Goal: Navigation & Orientation: Find specific page/section

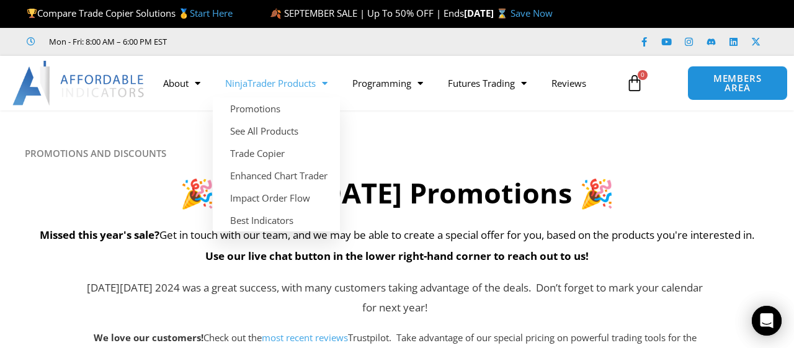
click at [308, 81] on link "NinjaTrader Products" at bounding box center [276, 83] width 127 height 29
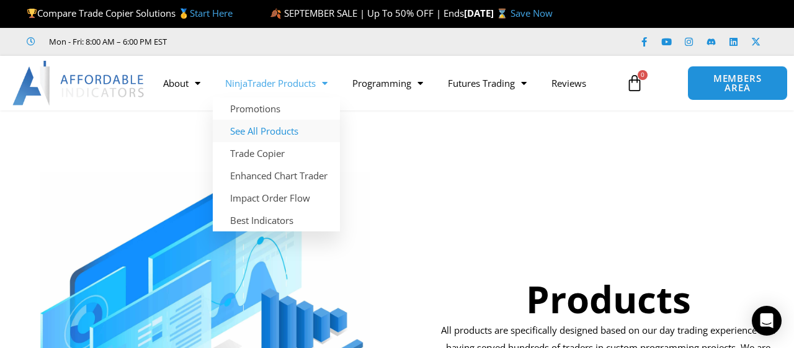
click at [292, 130] on link "See All Products" at bounding box center [276, 131] width 127 height 22
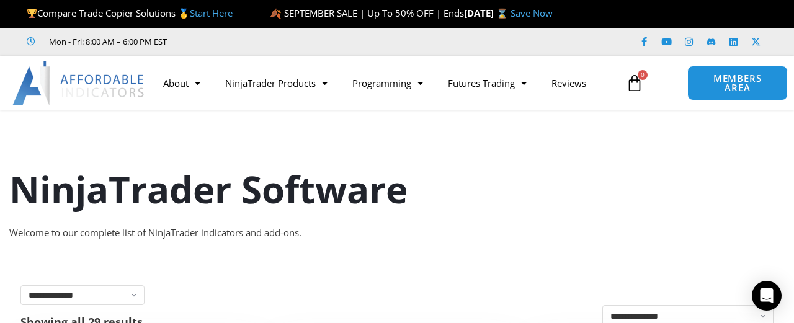
click at [83, 146] on div "NinjaTrader Software Welcome to our complete list of NinjaTrader indicators and…" at bounding box center [397, 187] width 794 height 135
